Goal: Use online tool/utility

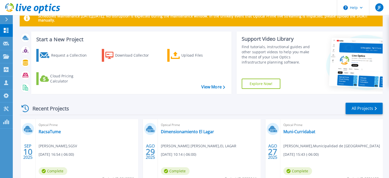
scroll to position [51, 0]
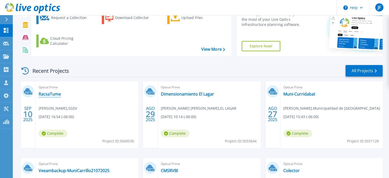
click at [51, 93] on link "RacsaTume" at bounding box center [50, 93] width 22 height 5
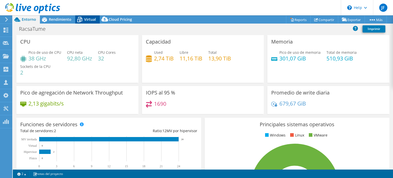
click at [85, 18] on span "Virtual" at bounding box center [90, 19] width 12 height 5
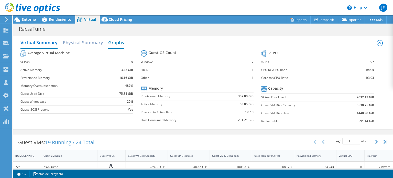
click at [119, 40] on h2 "Graphs" at bounding box center [116, 42] width 16 height 11
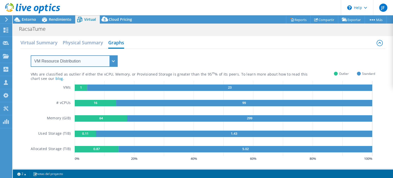
click at [108, 64] on select "VM Resource Distribution Provisioning Contrast Over Provisioning" at bounding box center [74, 61] width 87 height 12
select select "Over Provisioning"
click at [31, 55] on select "VM Resource Distribution Provisioning Contrast Over Provisioning" at bounding box center [74, 61] width 87 height 12
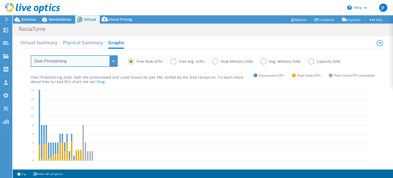
scroll to position [26, 0]
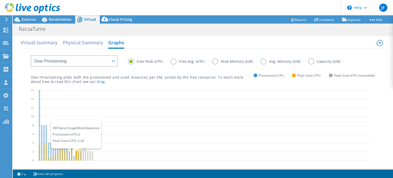
click at [76, 157] on icon at bounding box center [75, 155] width 1 height 10
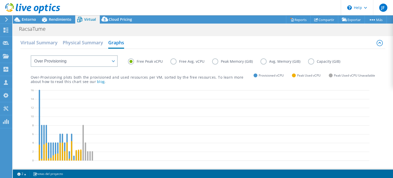
click at [214, 61] on label "Peak Memory (GiB)" at bounding box center [236, 61] width 48 height 6
click at [0, 0] on input "Peak Memory (GiB)" at bounding box center [0, 0] width 0 height 0
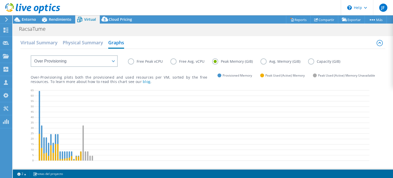
scroll to position [51, 0]
